Goal: Task Accomplishment & Management: Manage account settings

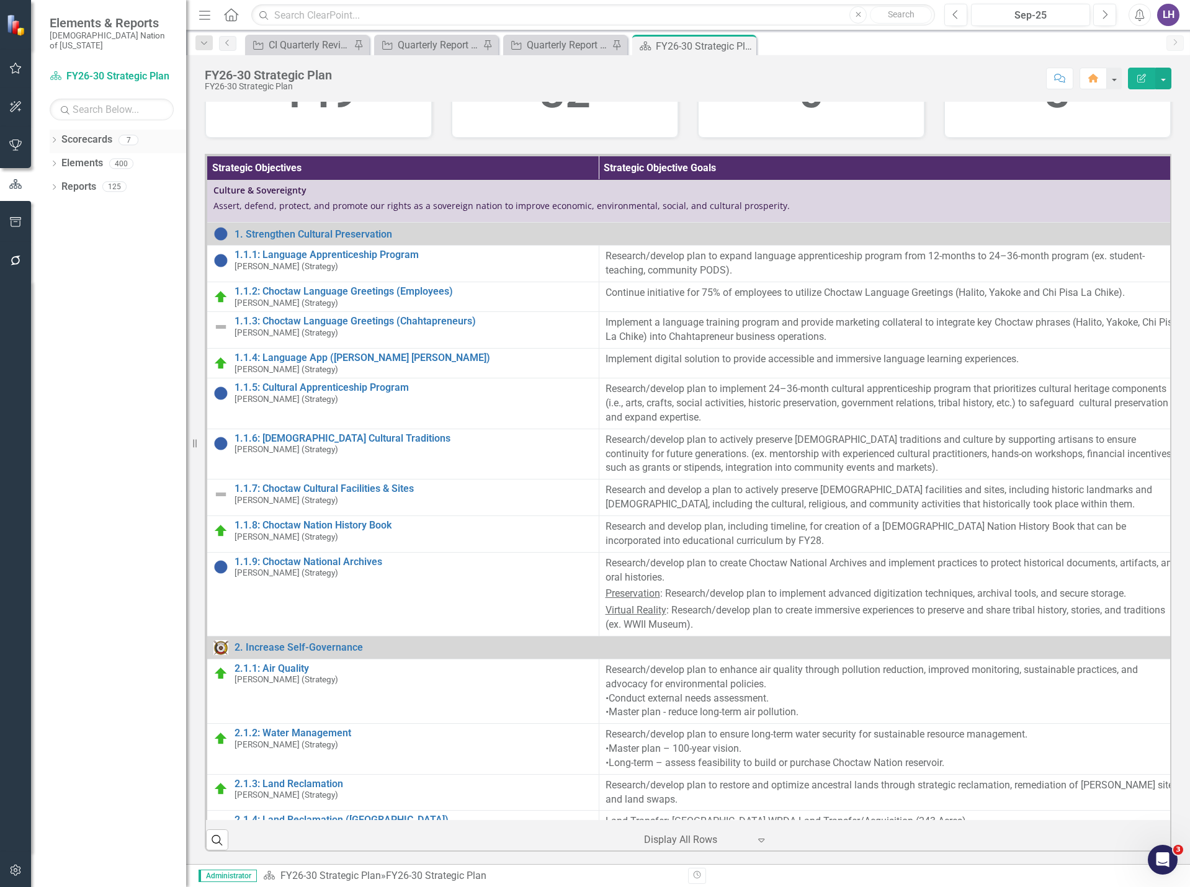
click at [73, 133] on link "Scorecards" at bounding box center [86, 140] width 51 height 14
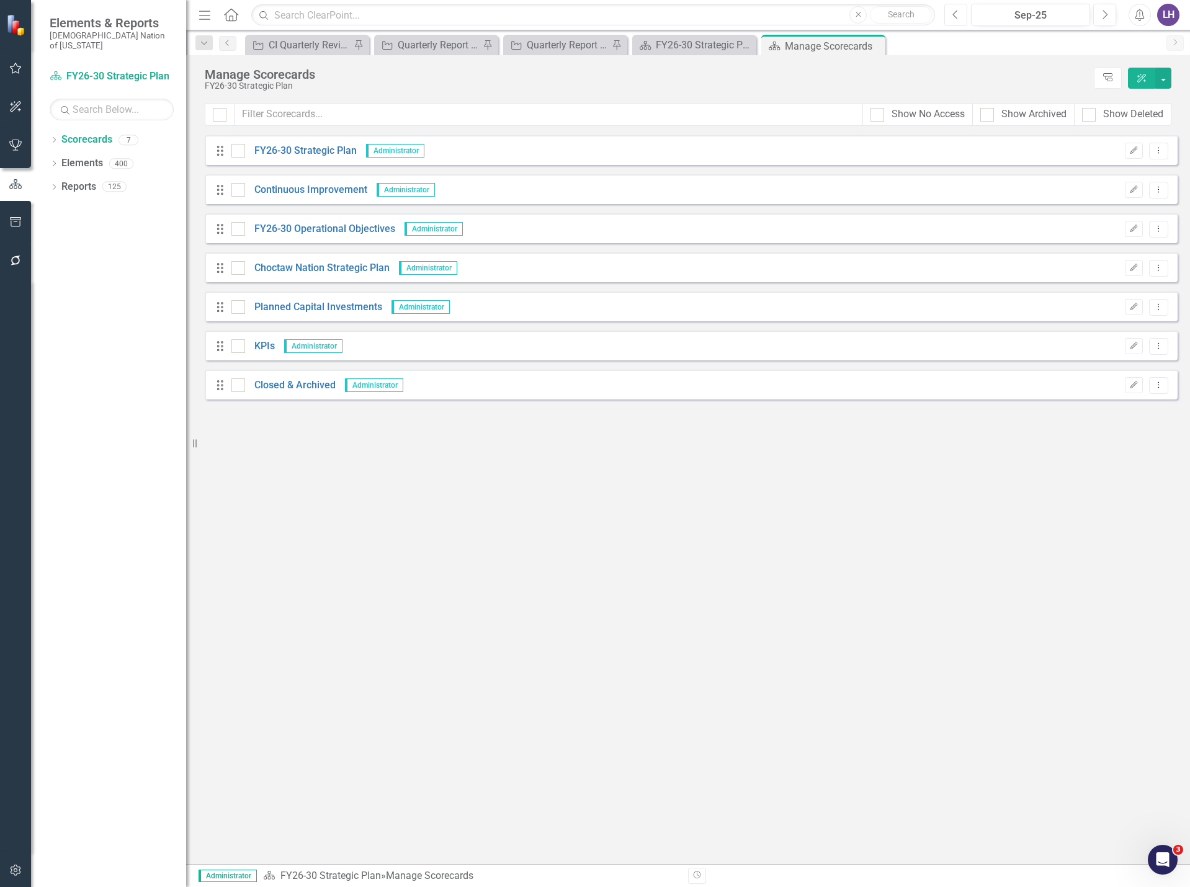
click at [961, 10] on button "Previous" at bounding box center [956, 15] width 23 height 22
click at [1159, 225] on icon "Dropdown Menu" at bounding box center [1159, 229] width 11 height 8
click at [1102, 299] on link "Copy Forward Copy Forward Scorecard" at bounding box center [1099, 295] width 137 height 23
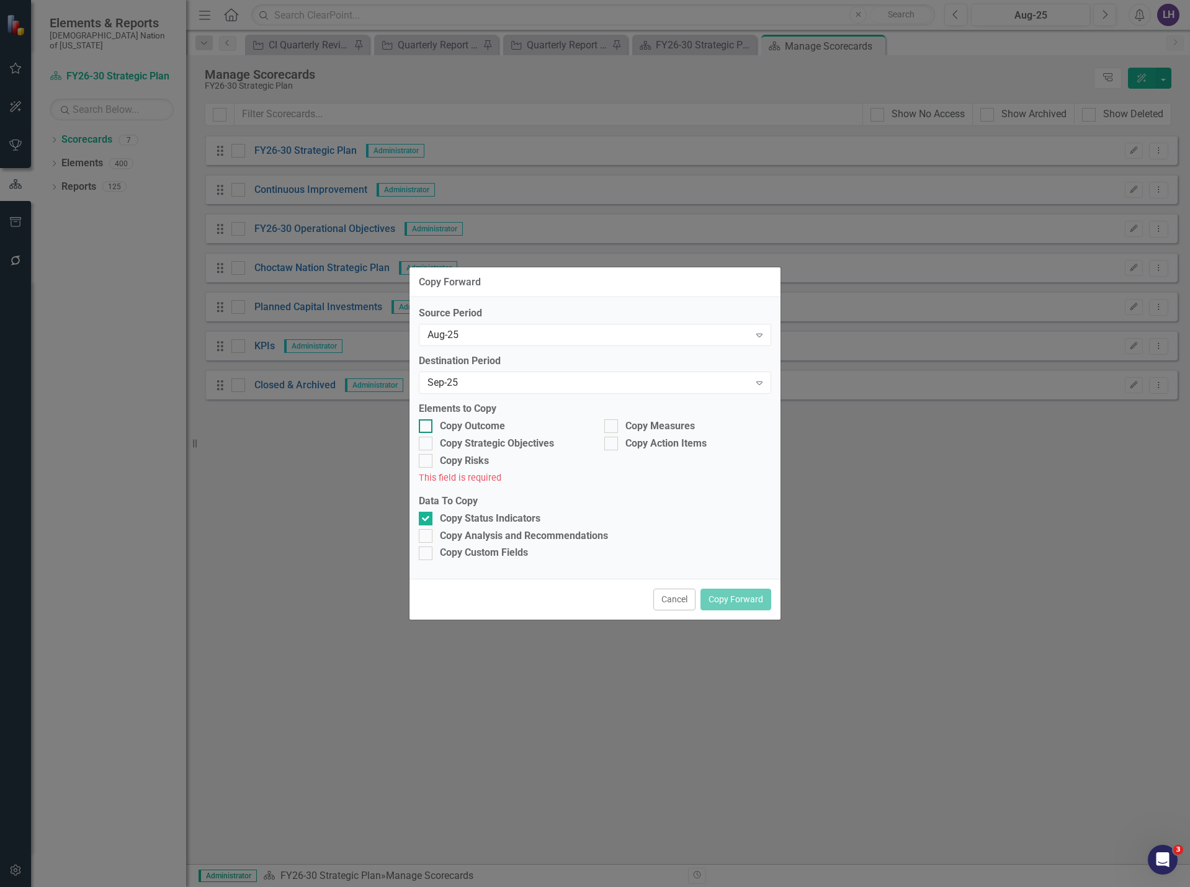
click at [421, 424] on input "Copy Outcome" at bounding box center [423, 424] width 8 height 8
checkbox input "true"
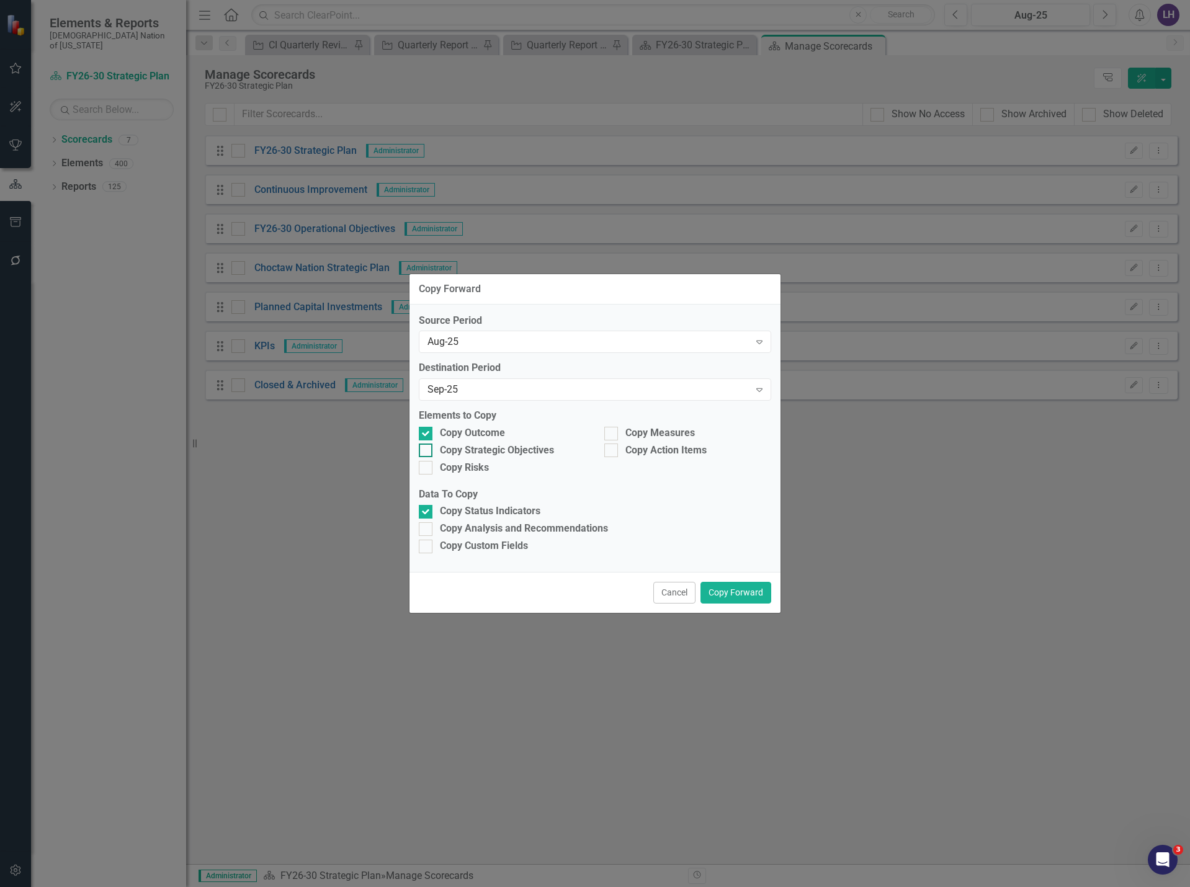
click at [426, 451] on input "Copy Strategic Objectives" at bounding box center [423, 448] width 8 height 8
checkbox input "true"
click at [609, 433] on input "Copy Measures" at bounding box center [608, 431] width 8 height 8
checkbox input "true"
click at [740, 591] on button "Copy Forward" at bounding box center [736, 593] width 71 height 22
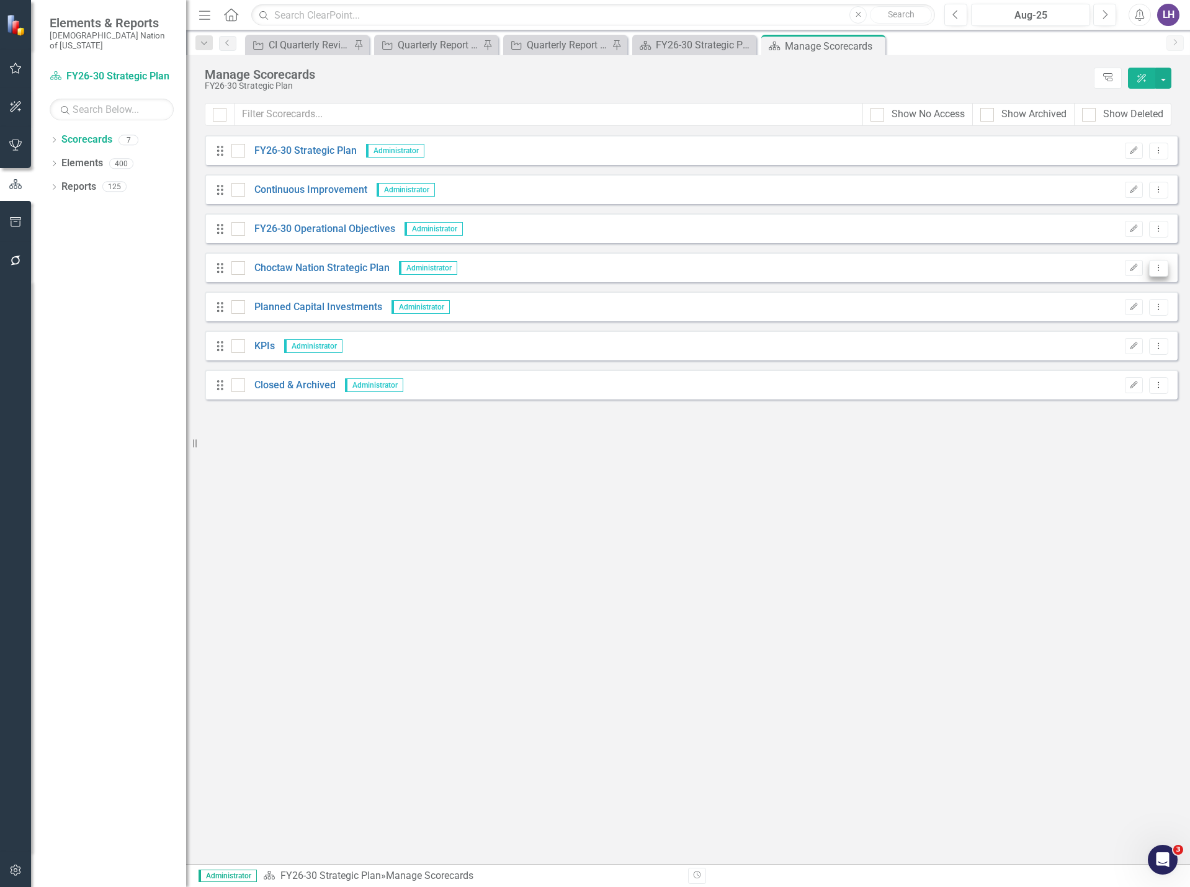
click at [1156, 264] on icon "Dropdown Menu" at bounding box center [1159, 268] width 11 height 8
click at [664, 479] on div "Looks like you don't have any Scorecards set up yet. Why don't you add a Scorec…" at bounding box center [691, 499] width 973 height 729
click at [55, 137] on icon at bounding box center [54, 140] width 3 height 6
click at [442, 508] on div "Looks like you don't have any Scorecards set up yet. Why don't you add a Scorec…" at bounding box center [691, 499] width 973 height 729
click at [1160, 190] on icon "Dropdown Menu" at bounding box center [1159, 190] width 11 height 8
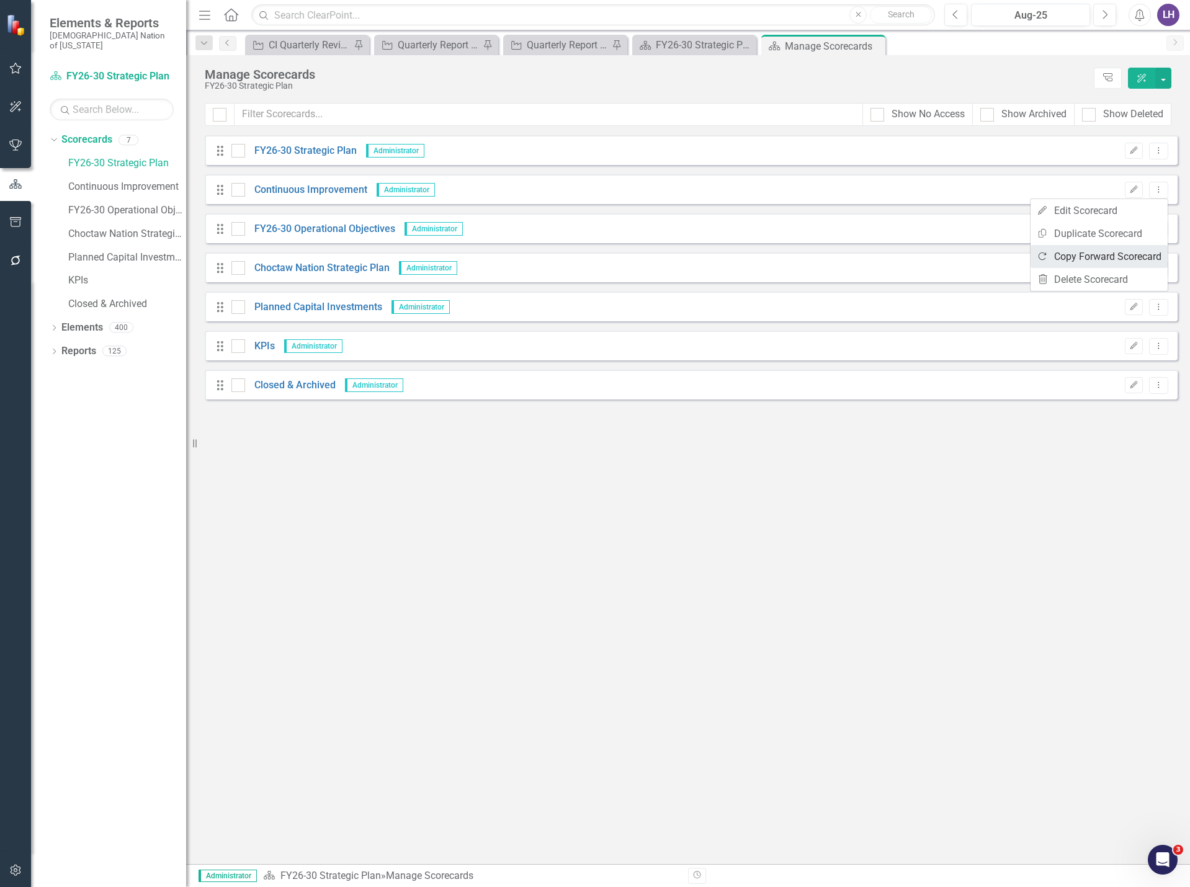
click at [1100, 263] on link "Copy Forward Copy Forward Scorecard" at bounding box center [1099, 256] width 137 height 23
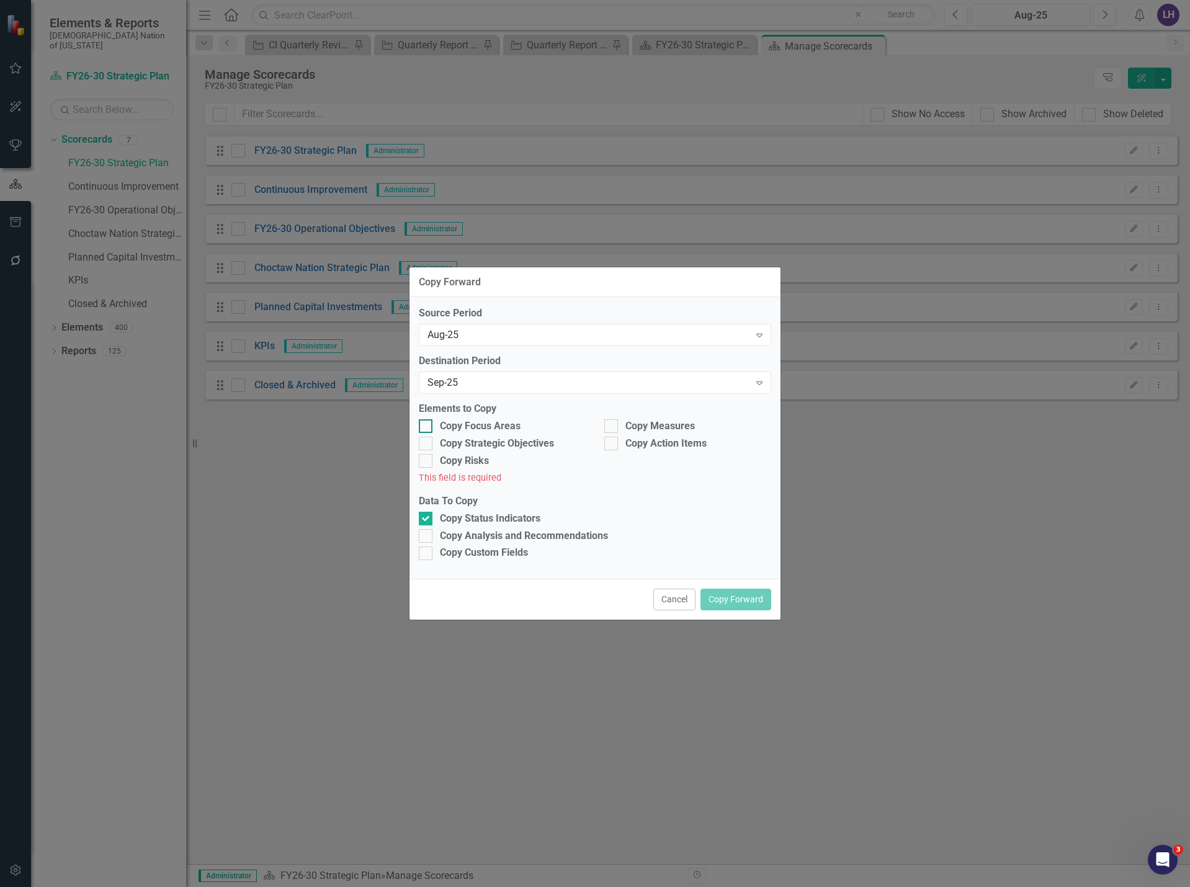
click at [429, 426] on div at bounding box center [426, 427] width 14 height 14
click at [427, 426] on input "Copy Focus Areas" at bounding box center [423, 424] width 8 height 8
checkbox input "true"
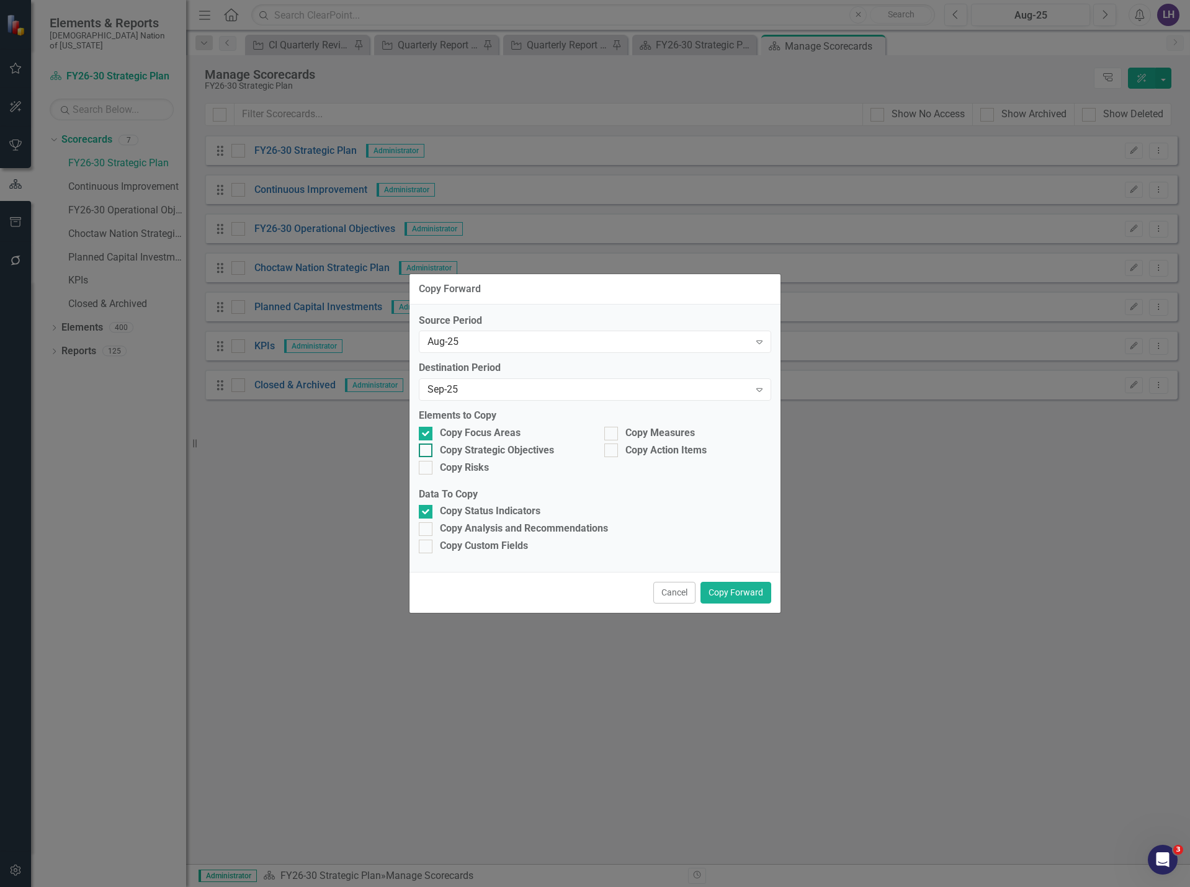
click at [424, 454] on div at bounding box center [426, 451] width 14 height 14
click at [424, 452] on input "Copy Strategic Objectives" at bounding box center [423, 448] width 8 height 8
checkbox input "true"
click at [610, 431] on input "Copy Measures" at bounding box center [608, 431] width 8 height 8
checkbox input "true"
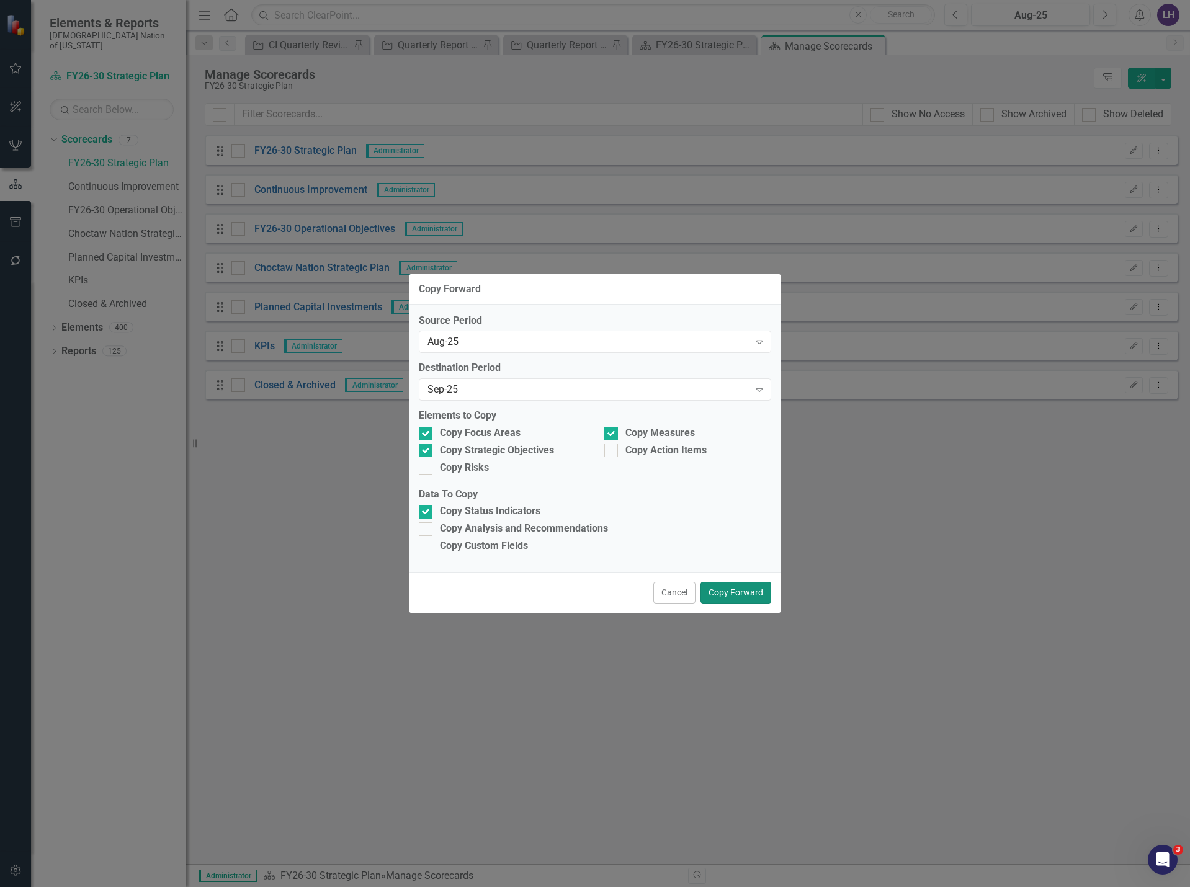
click at [751, 595] on button "Copy Forward" at bounding box center [736, 593] width 71 height 22
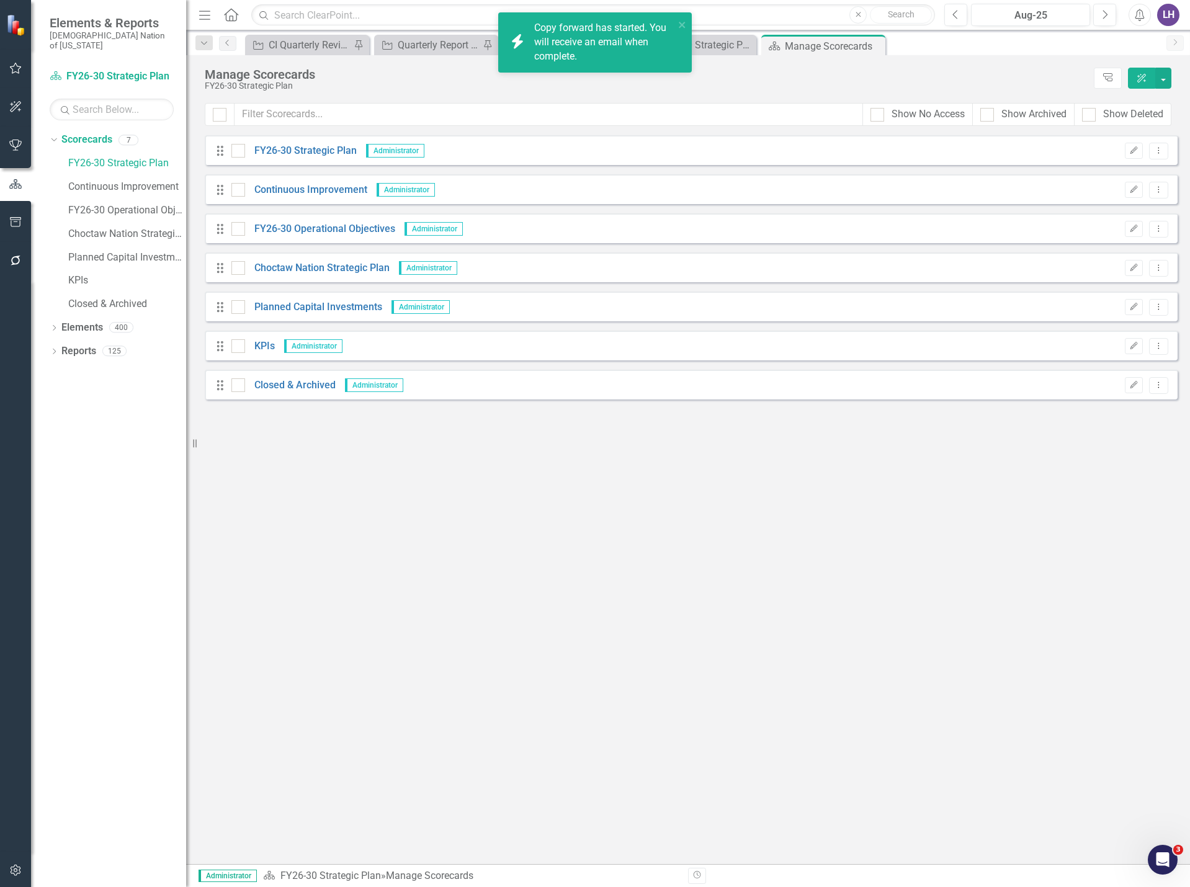
click at [798, 566] on div "Looks like you don't have any Scorecards set up yet. Why don't you add a Scorec…" at bounding box center [691, 499] width 973 height 729
